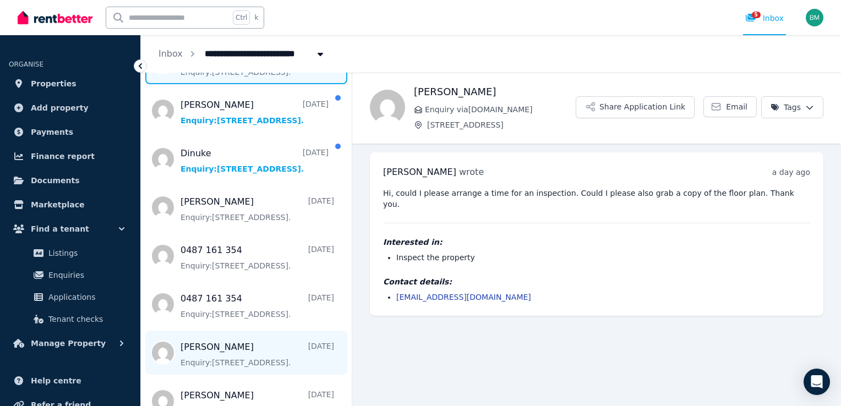
scroll to position [220, 0]
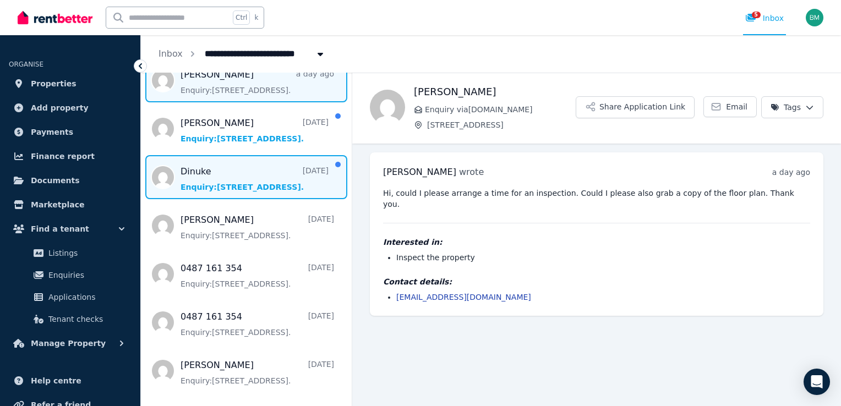
click at [247, 184] on span "Message list" at bounding box center [246, 177] width 211 height 44
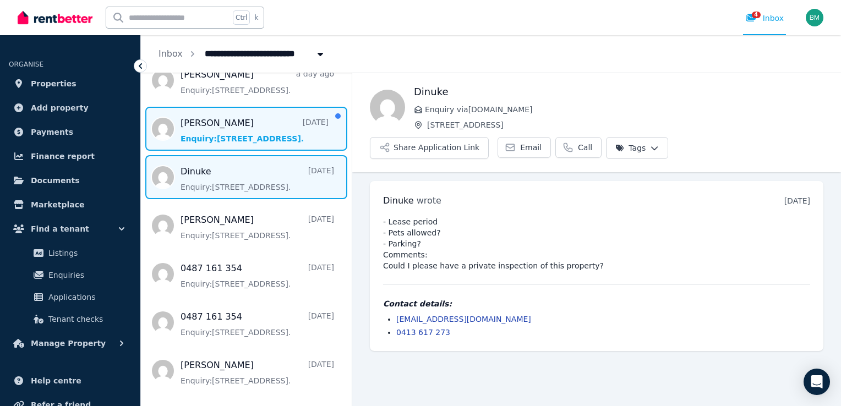
click at [237, 132] on span "Message list" at bounding box center [246, 129] width 211 height 44
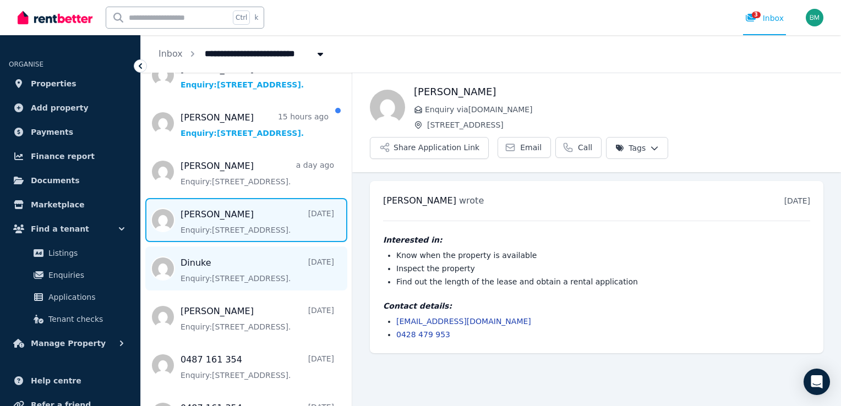
scroll to position [110, 0]
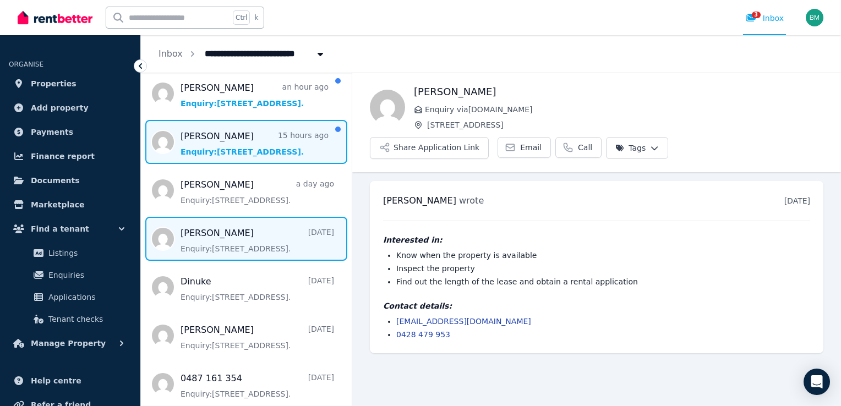
click at [227, 145] on span "Message list" at bounding box center [246, 142] width 211 height 44
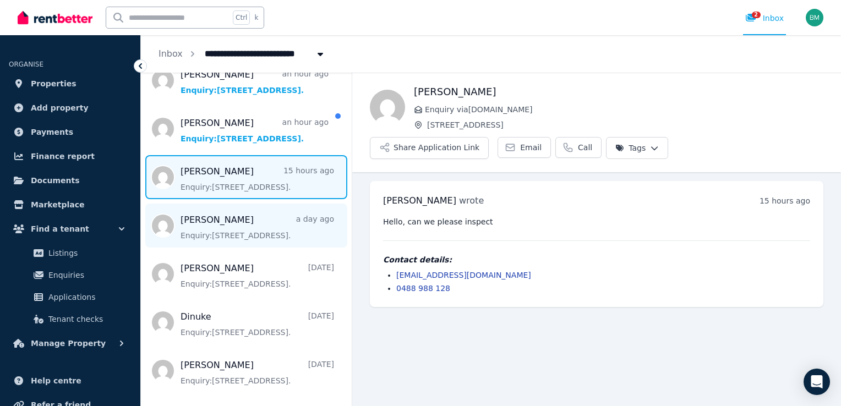
scroll to position [55, 0]
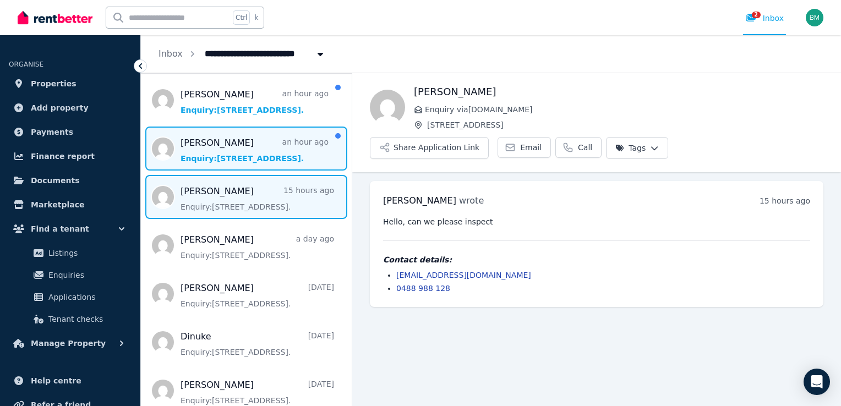
click at [222, 151] on span "Message list" at bounding box center [246, 149] width 211 height 44
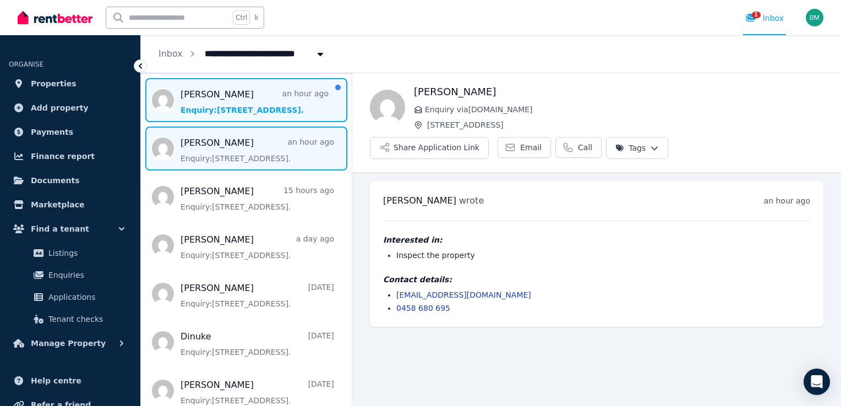
click at [228, 103] on span "Message list" at bounding box center [246, 100] width 211 height 44
